Goal: Check status: Check status

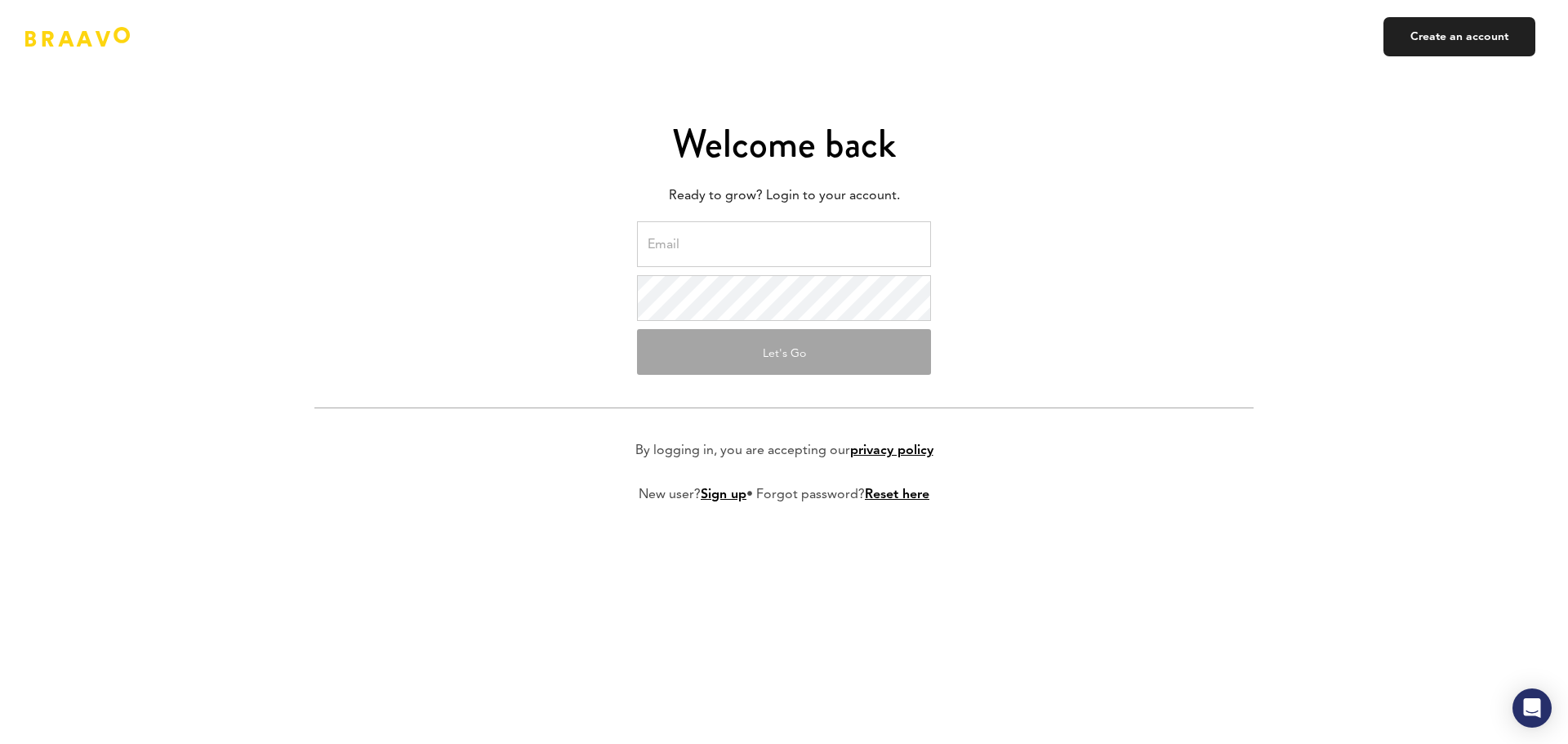
type input "[PERSON_NAME][EMAIL_ADDRESS][DOMAIN_NAME]"
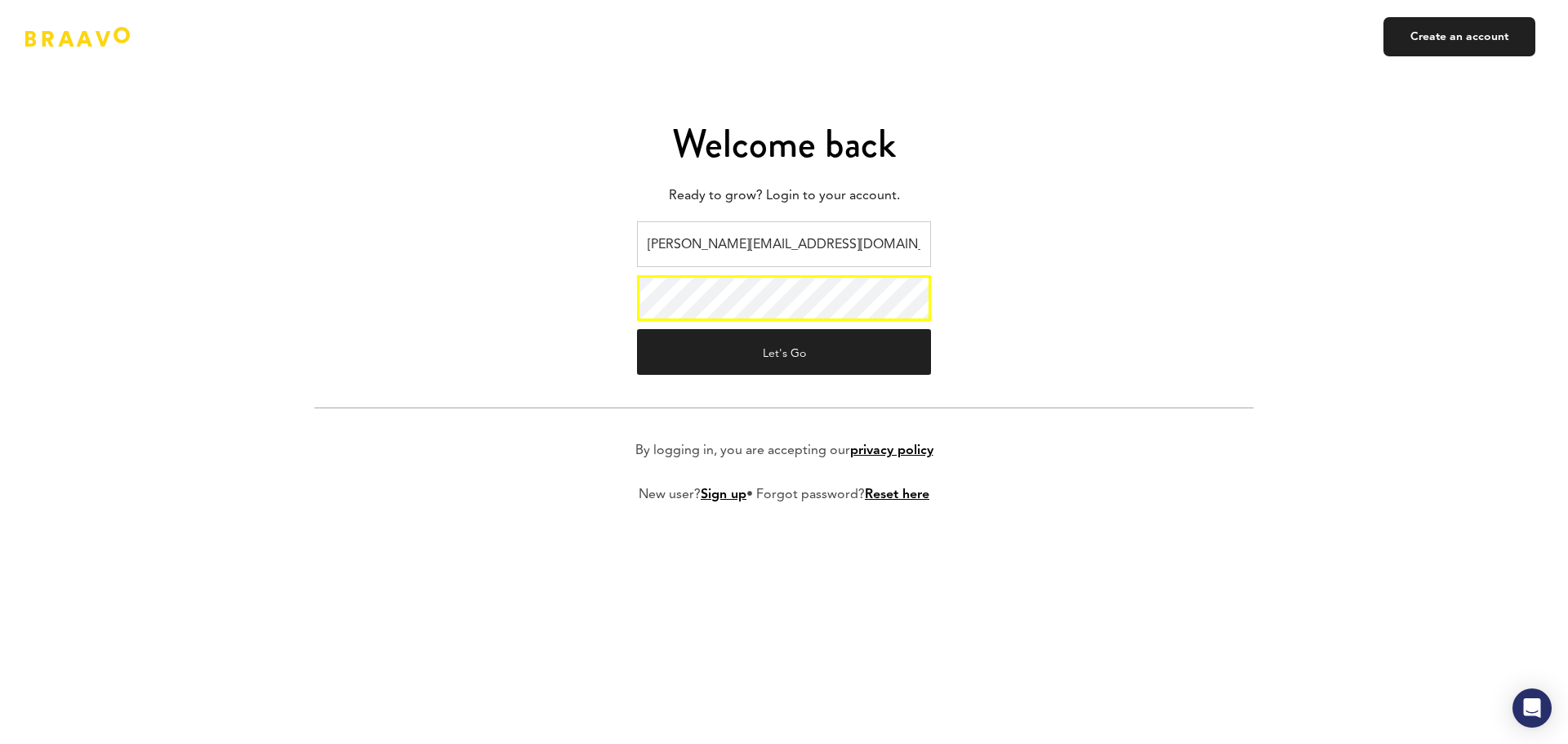
drag, startPoint x: 780, startPoint y: 383, endPoint x: 788, endPoint y: 377, distance: 10.0
click at [780, 382] on form "[PERSON_NAME][EMAIL_ADDRESS][DOMAIN_NAME] Let's Go By logging in, you are accep…" at bounding box center [783, 376] width 939 height 308
click at [812, 364] on button "Let's Go" at bounding box center [784, 352] width 294 height 46
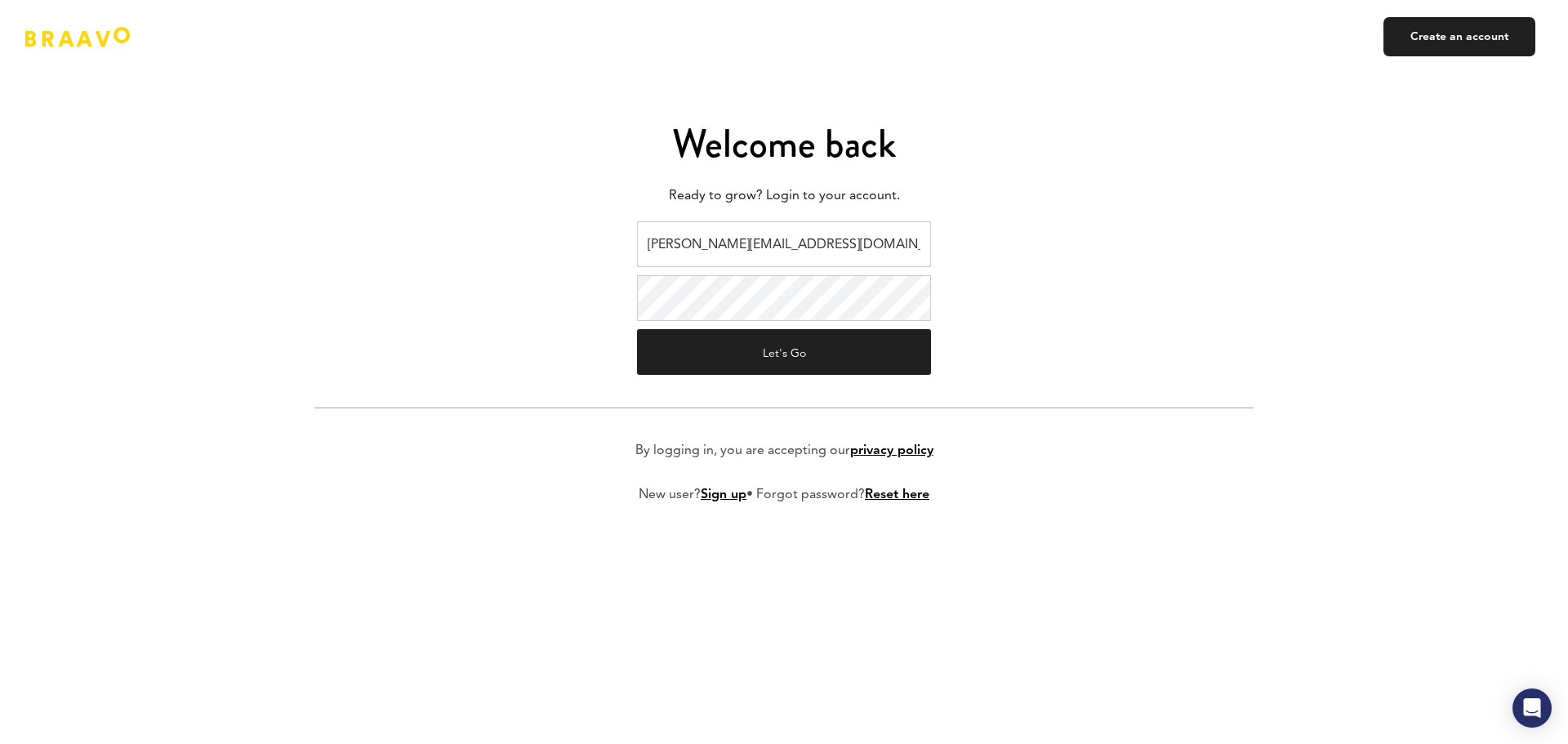
click at [1151, 342] on form "[PERSON_NAME][EMAIL_ADDRESS][DOMAIN_NAME] Let's Go By logging in, you are accep…" at bounding box center [783, 376] width 939 height 308
click at [736, 372] on button "Let's Go" at bounding box center [784, 352] width 294 height 46
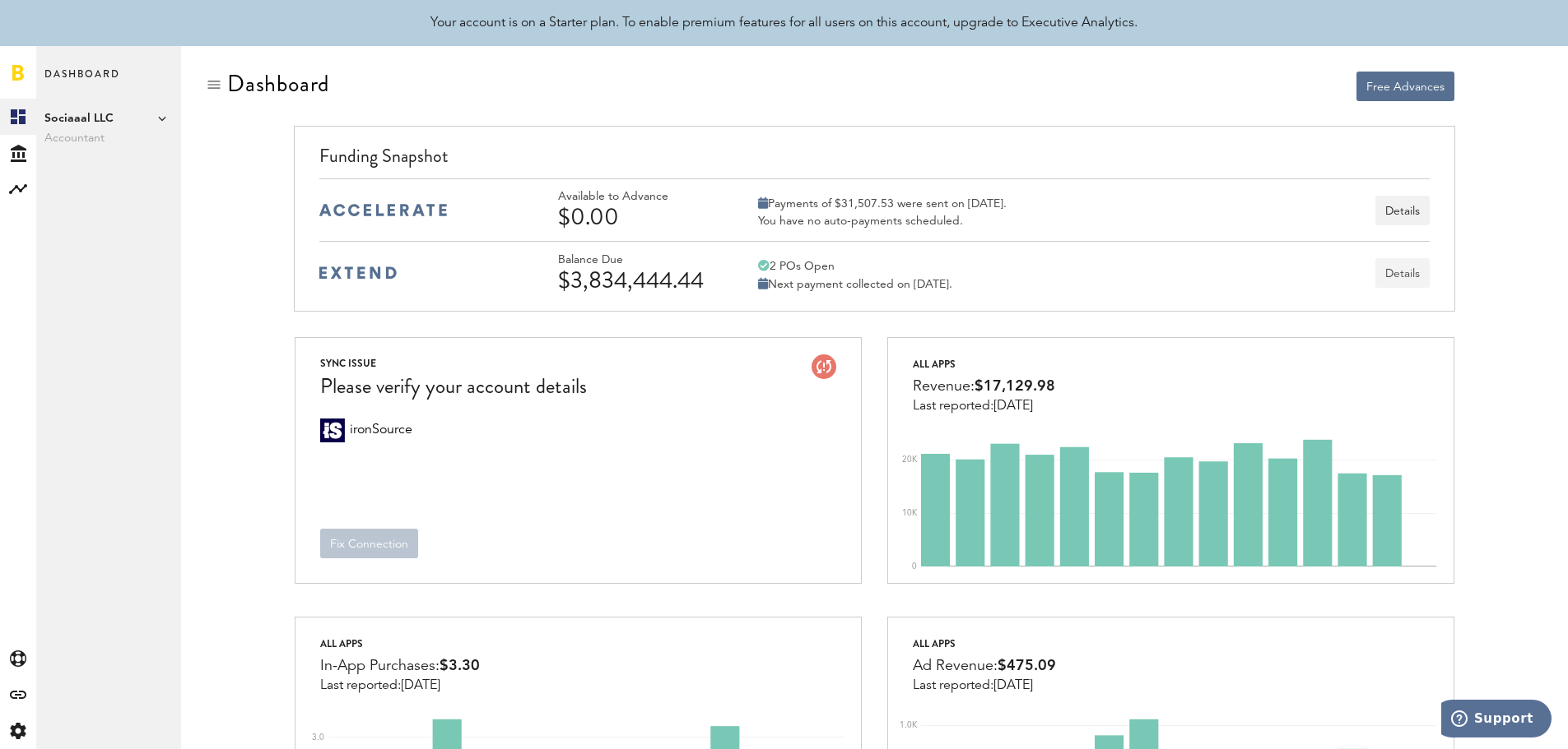
drag, startPoint x: 1371, startPoint y: 271, endPoint x: 1392, endPoint y: 276, distance: 21.6
click at [1392, 276] on div "Balance Due $3,834,444.44 2 POs Open Next payment collected on September 4th. D…" at bounding box center [993, 273] width 872 height 40
click at [1392, 276] on button "Details" at bounding box center [1402, 272] width 54 height 29
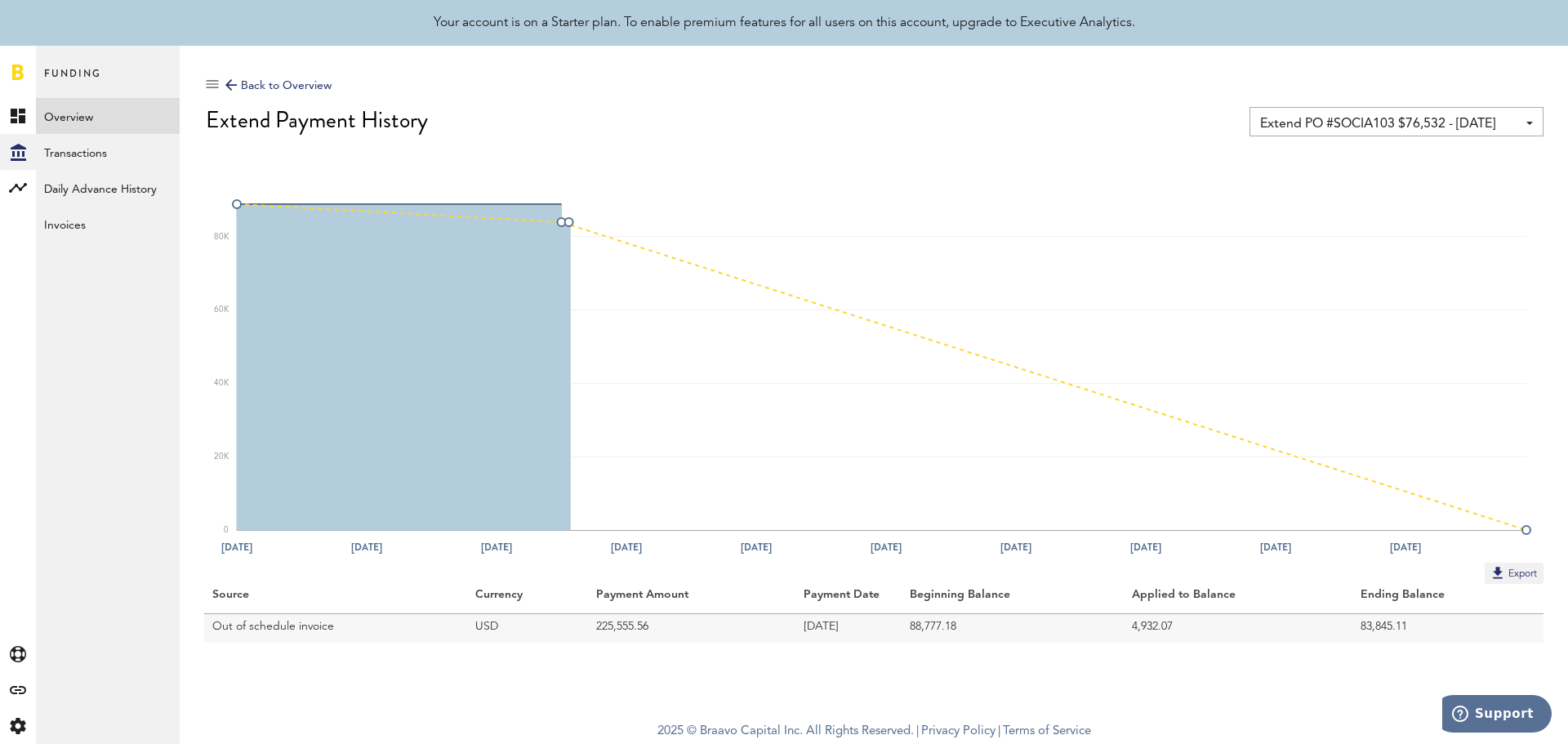
click at [1444, 108] on div "Extend PO #SOCIA103 $76,532 - 03/07/25 Extend PO #SOCIA103 $76,532 - 03/07/25 E…" at bounding box center [1396, 122] width 294 height 29
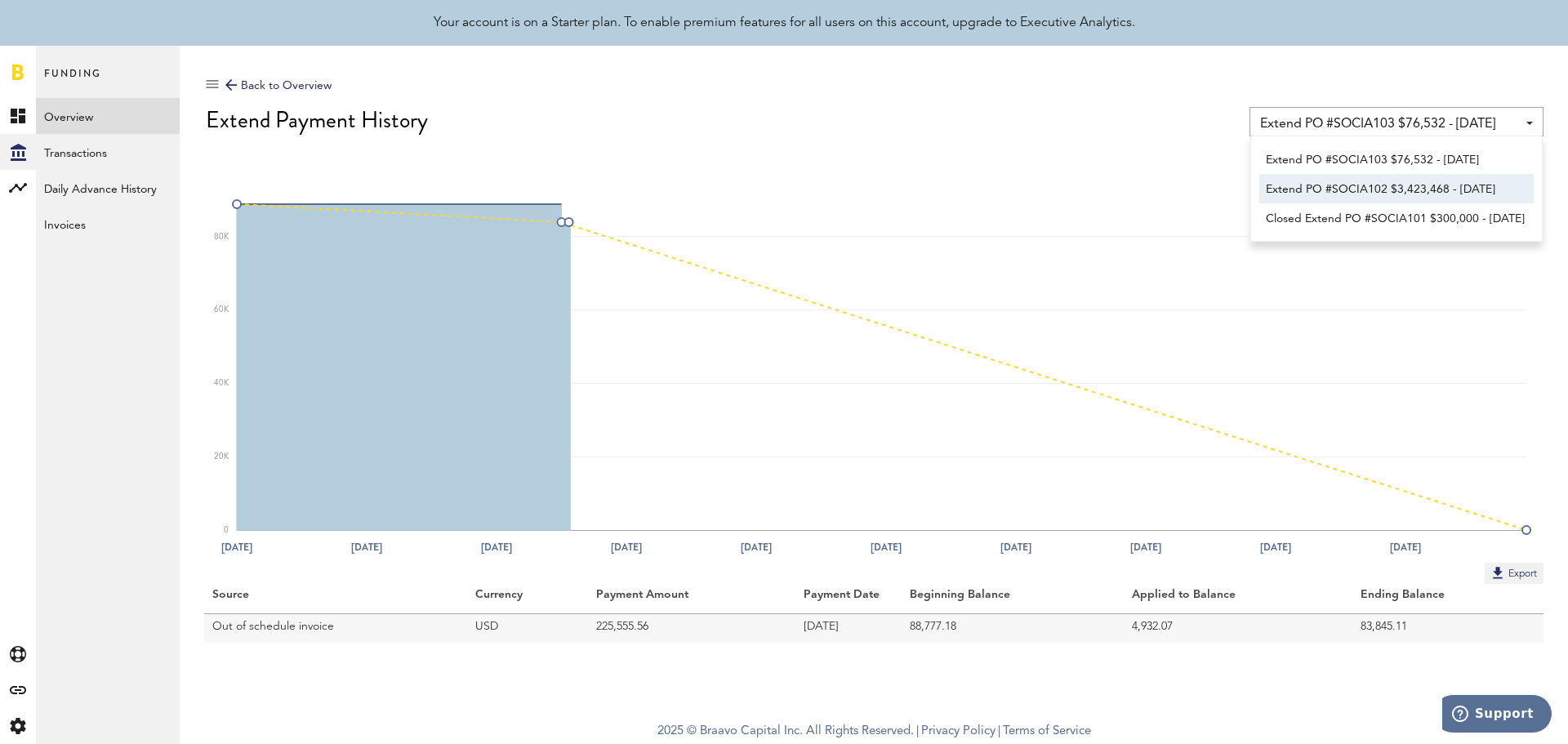
click at [1456, 186] on span "Extend PO #SOCIA102 $3,423,468 - 08/23/24" at bounding box center [1396, 190] width 261 height 28
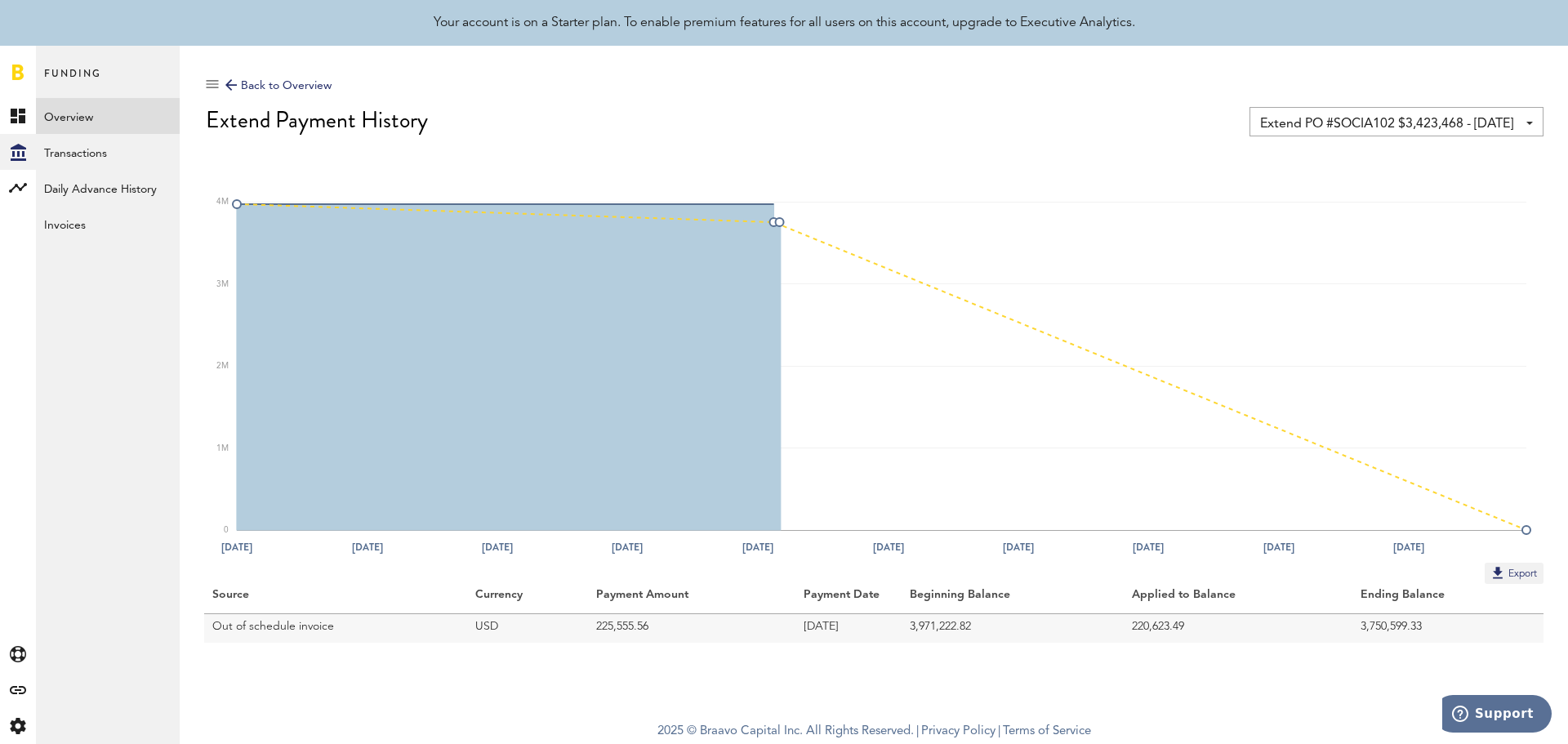
click at [1483, 128] on span "Extend PO #SOCIA102 $3,423,468 - 08/23/24" at bounding box center [1388, 124] width 256 height 28
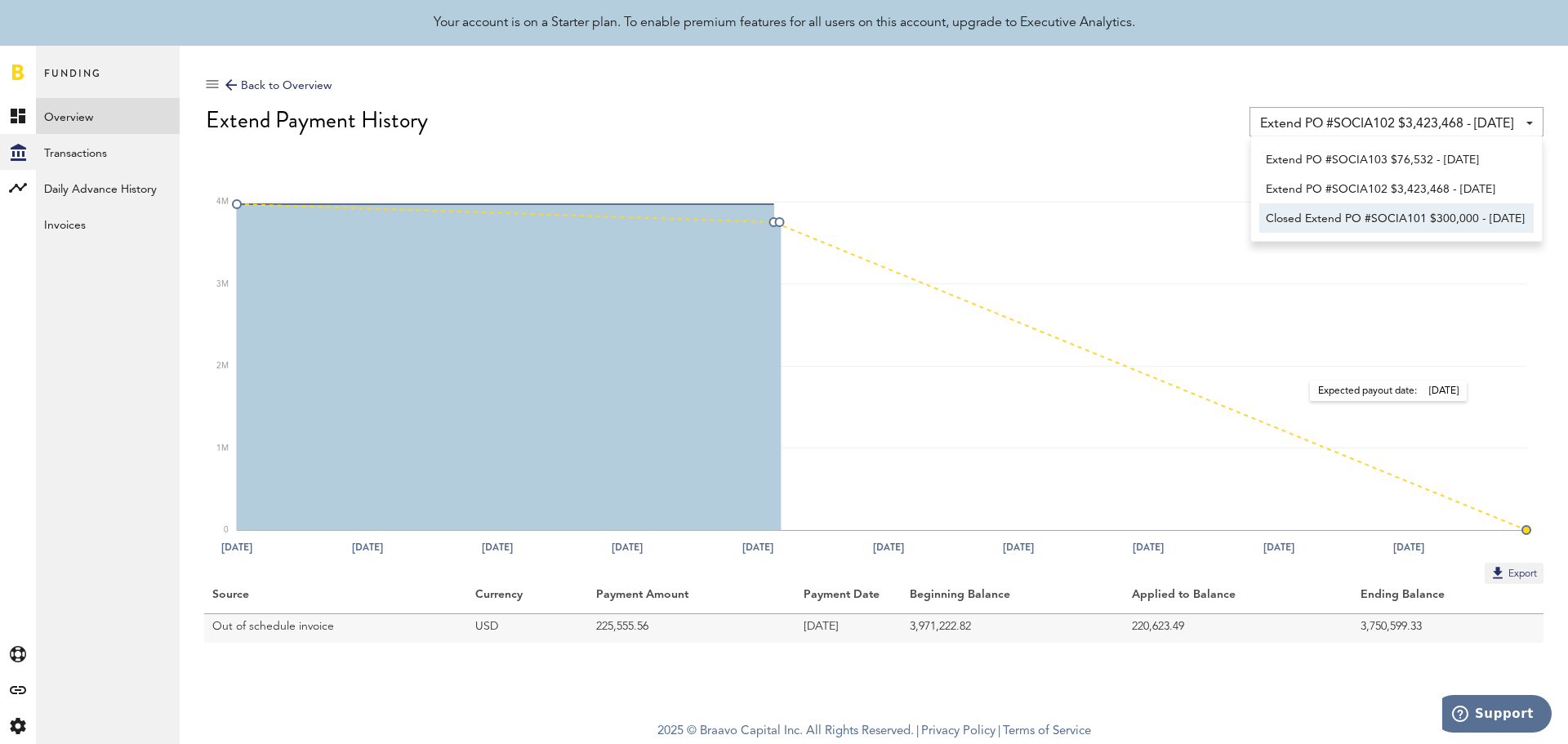
click at [1294, 400] on rect at bounding box center [881, 350] width 1289 height 359
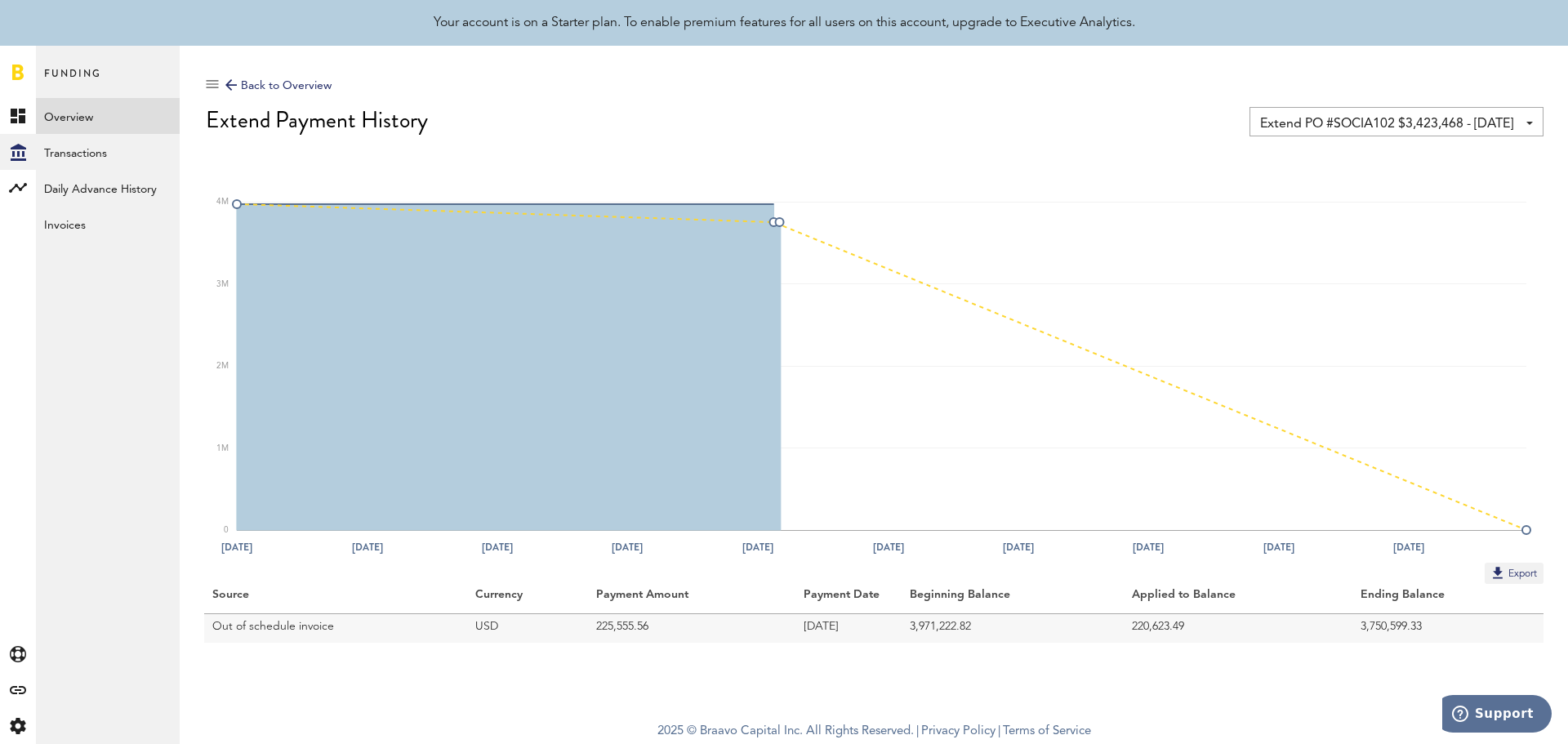
click at [1340, 140] on div "Back to Overview Extend PO #SOCIA102 $3,423,468 - 08/23/24 Extend PO #SOCIA103 …" at bounding box center [874, 357] width 1339 height 573
click at [1344, 120] on span "Extend PO #SOCIA102 $3,423,468 - 08/23/24" at bounding box center [1388, 124] width 256 height 28
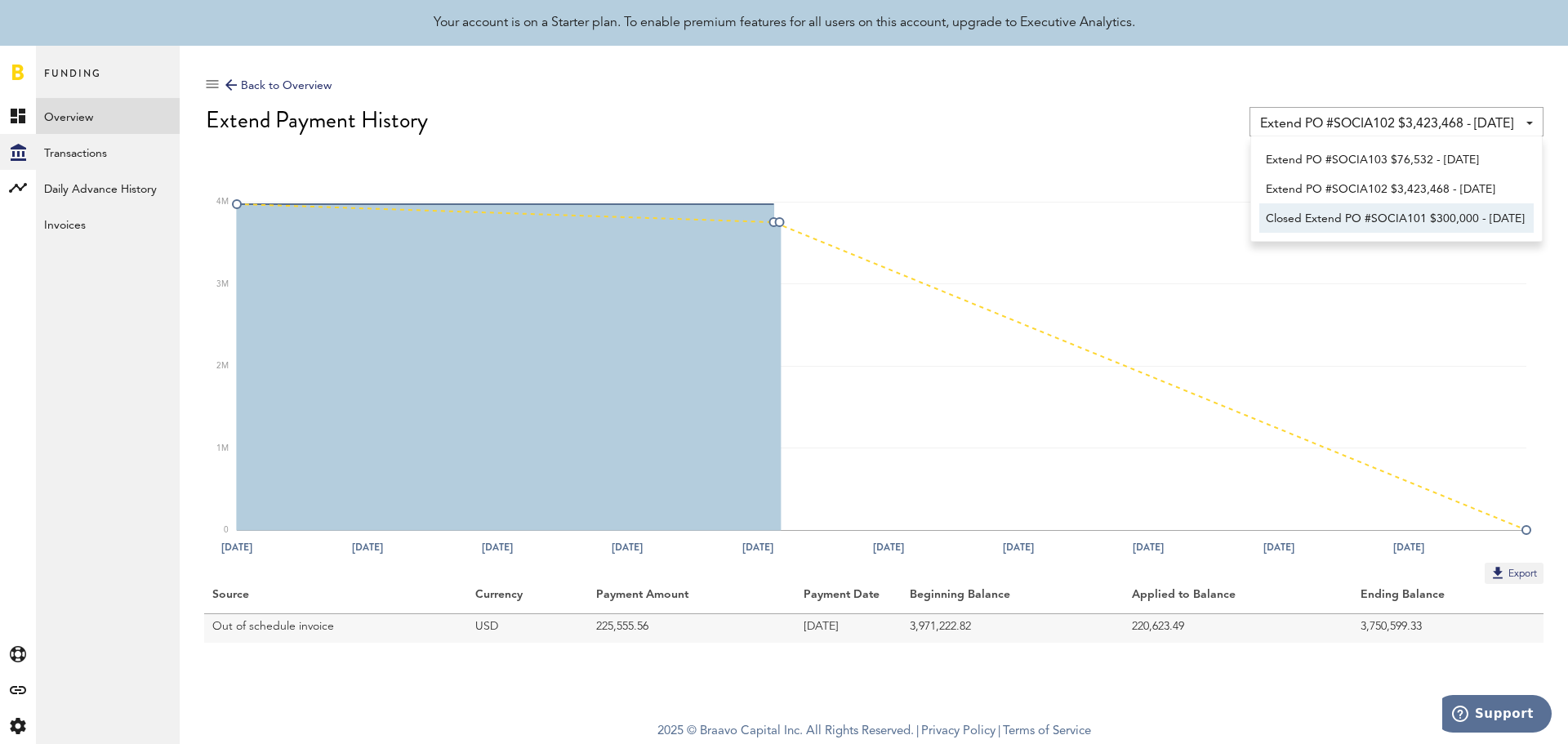
click at [1391, 218] on span "Closed Extend PO #SOCIA101 $300,000 - 12/14/23" at bounding box center [1396, 219] width 261 height 28
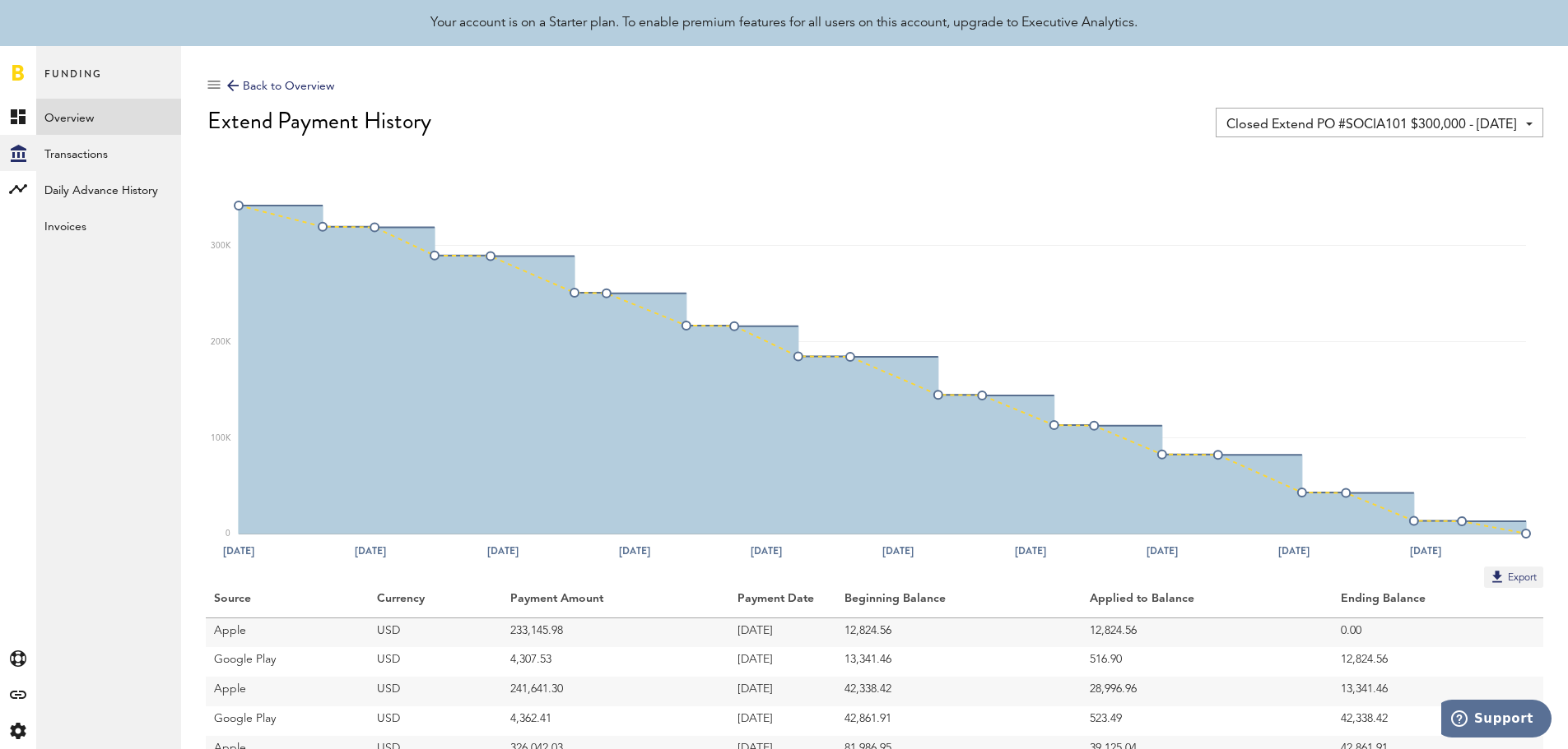
click at [1423, 119] on span "Closed Extend PO #SOCIA101 $300,000 - 12/14/23" at bounding box center [1371, 125] width 290 height 28
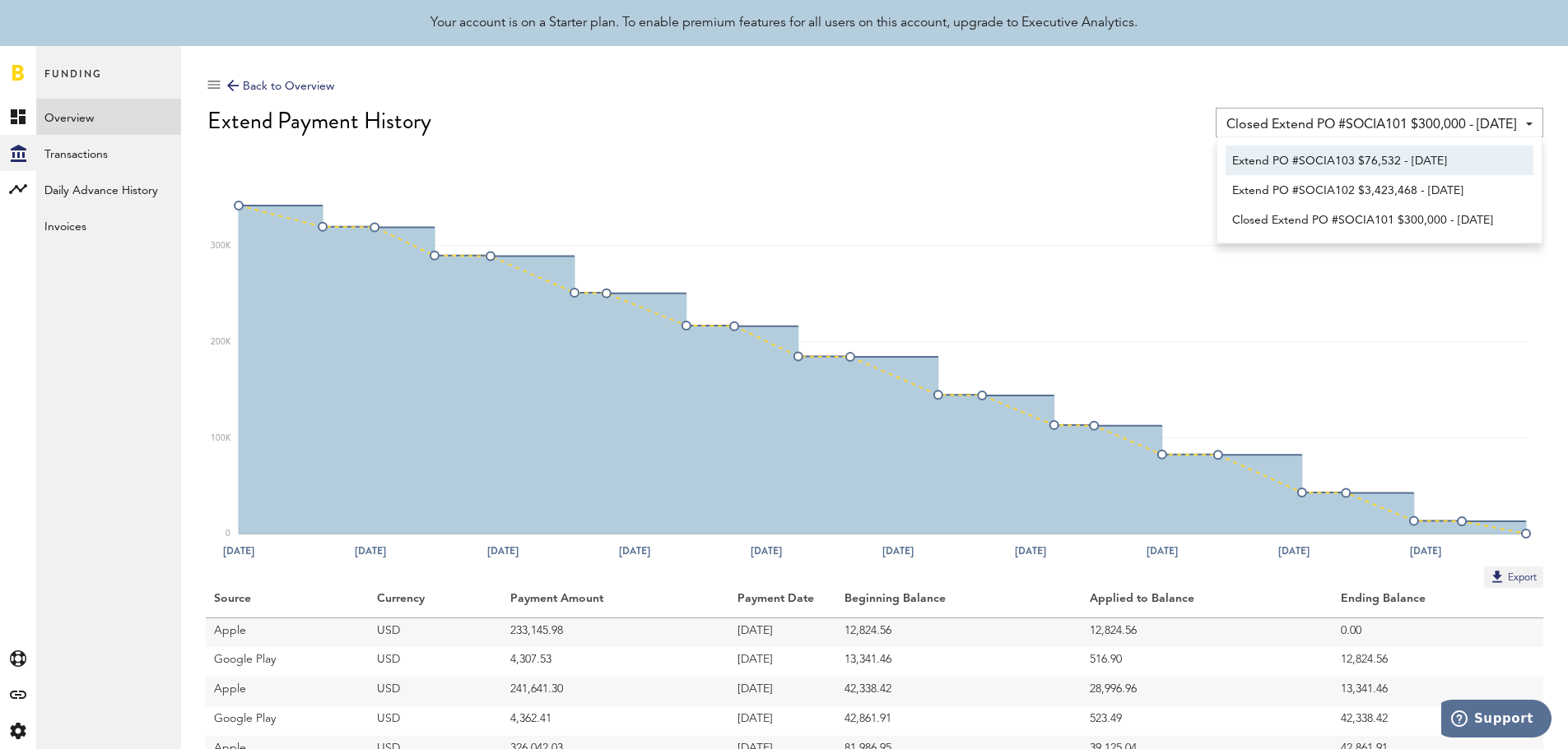
click at [1360, 168] on span "Extend PO #SOCIA103 $76,532 - 03/07/25" at bounding box center [1379, 161] width 294 height 28
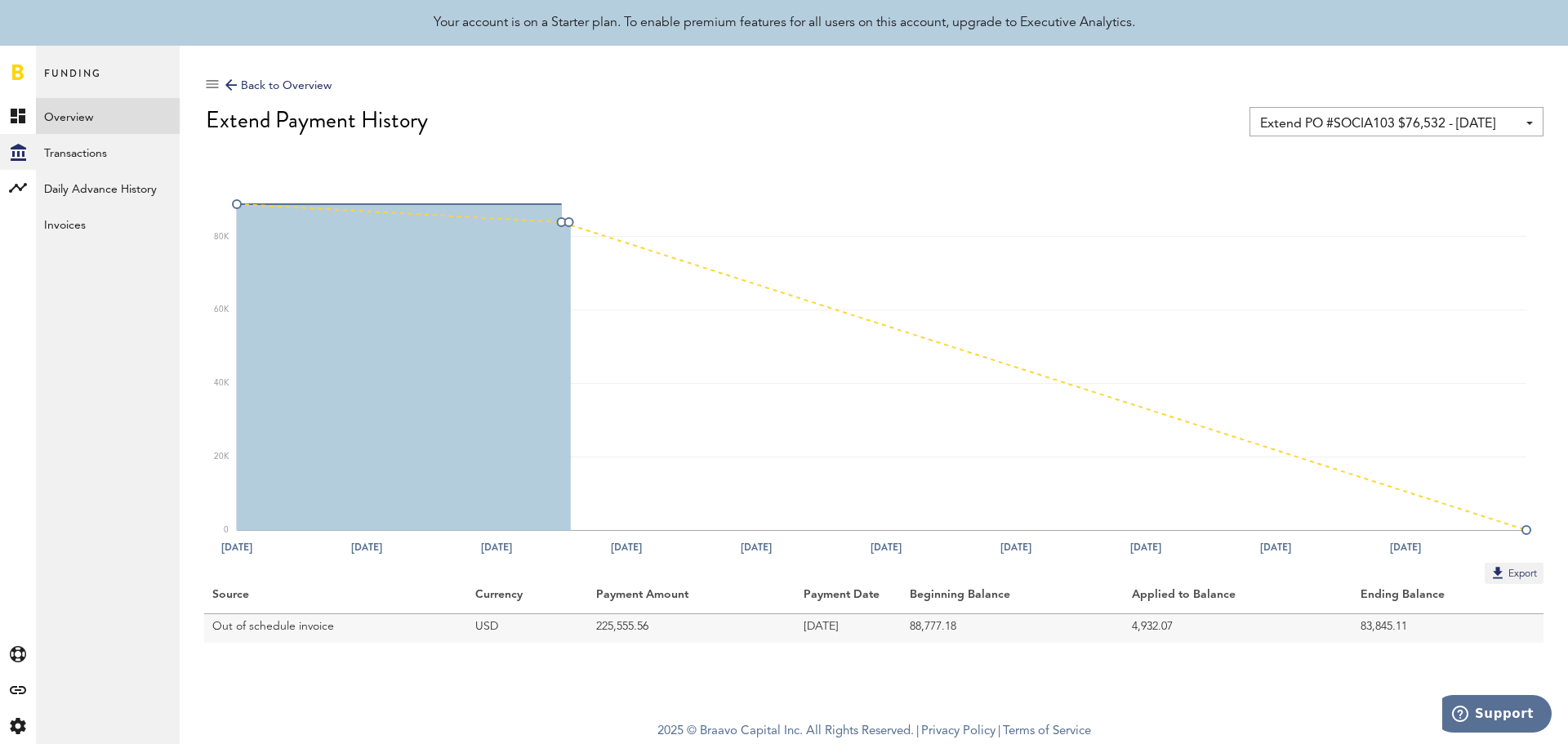
click at [1359, 128] on span "Extend PO #SOCIA103 $76,532 - 03/07/25" at bounding box center [1388, 124] width 256 height 28
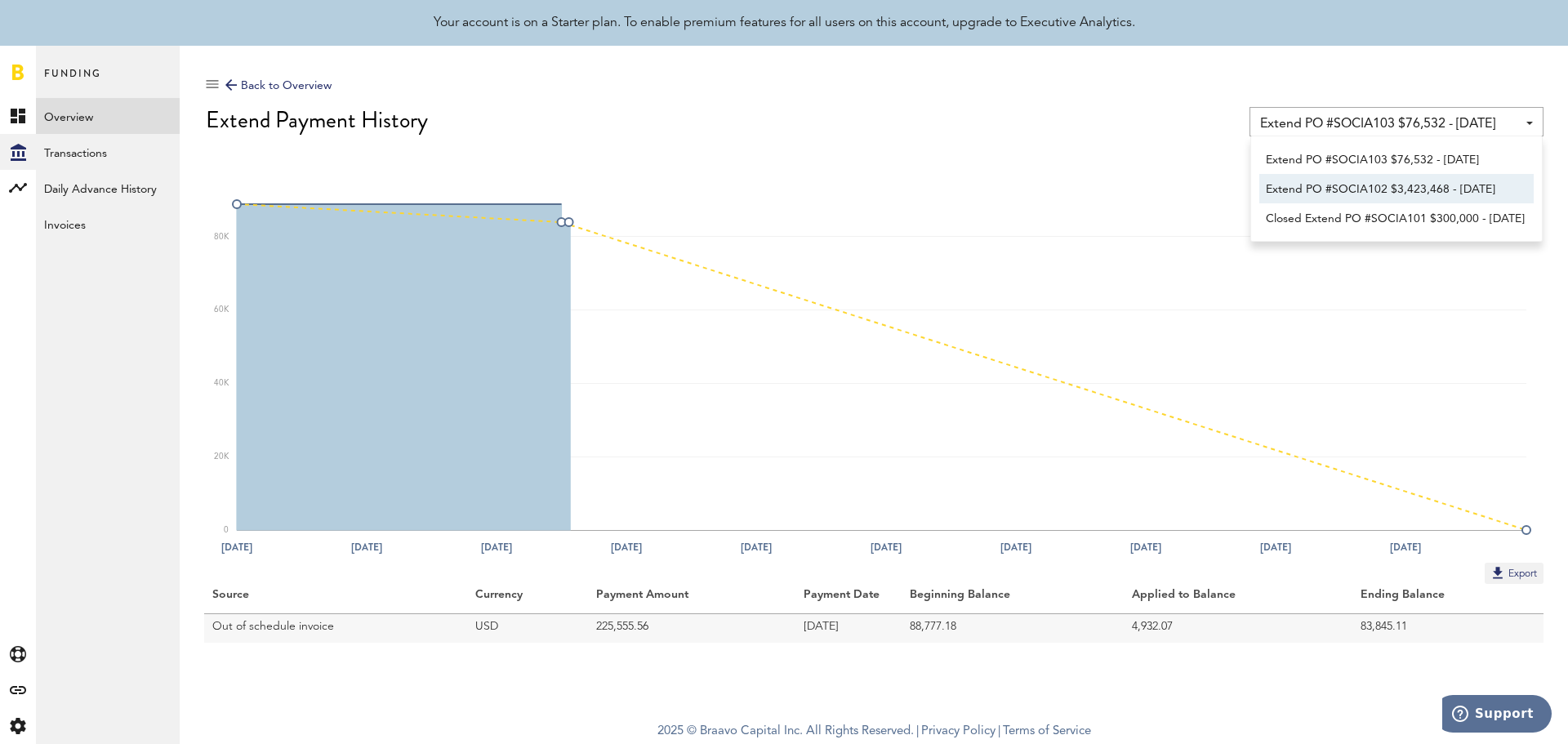
click at [1346, 190] on span "Extend PO #SOCIA102 $3,423,468 - 08/23/24" at bounding box center [1396, 190] width 261 height 28
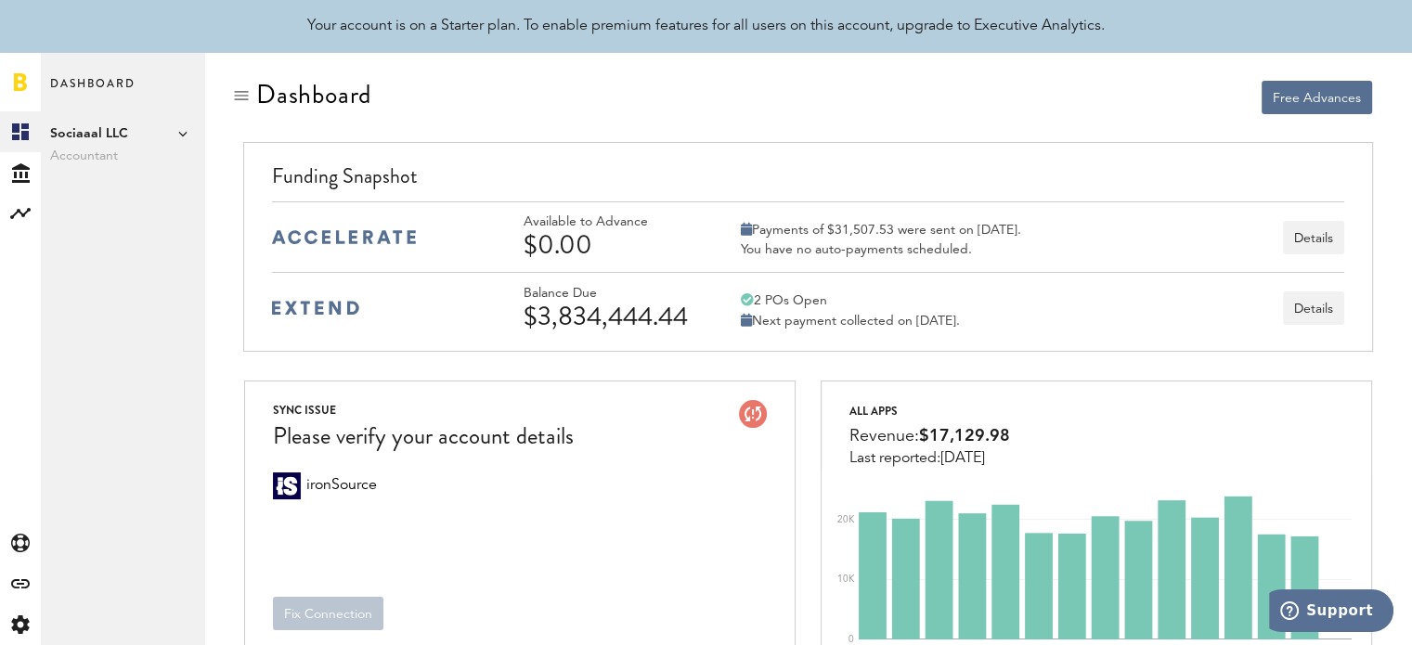
click at [419, 303] on div "Balance Due $3,834,444.44 2 POs Open Next payment collected on September 4th. D…" at bounding box center [807, 307] width 1071 height 71
click at [1322, 292] on button "Details" at bounding box center [1313, 307] width 61 height 33
